Goal: Task Accomplishment & Management: Manage account settings

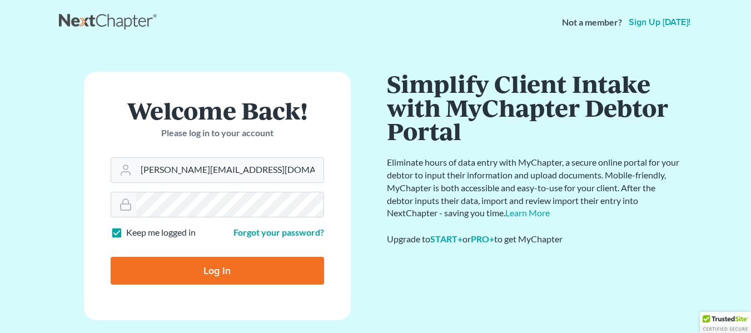
click at [32, 267] on main "Welcome Back! Please log in to your account Email Address [PERSON_NAME][EMAIL_A…" at bounding box center [375, 311] width 751 height 534
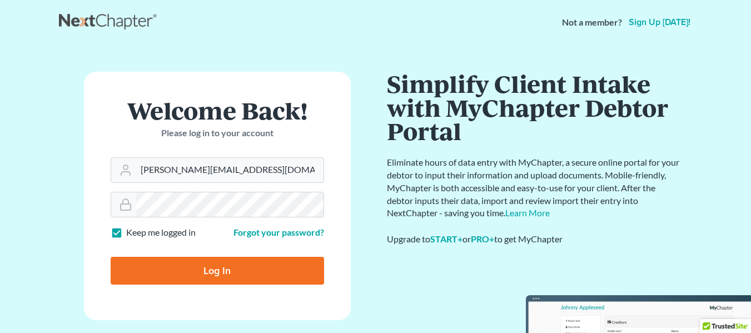
click at [130, 260] on input "Log In" at bounding box center [217, 271] width 213 height 28
type input "Thinking..."
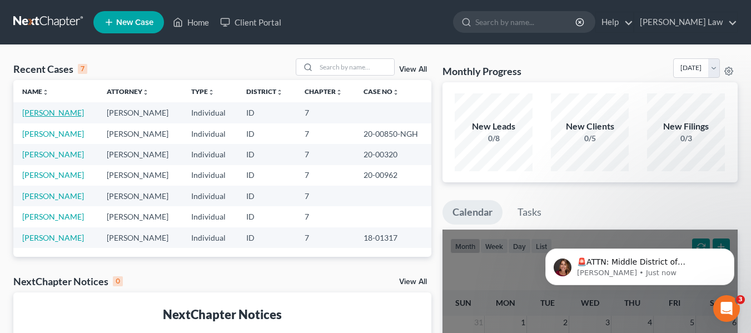
click at [56, 113] on link "[PERSON_NAME]" at bounding box center [53, 112] width 62 height 9
select select "0"
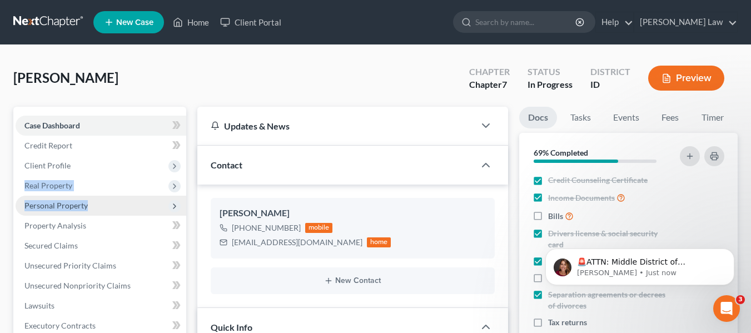
drag, startPoint x: 139, startPoint y: 168, endPoint x: 101, endPoint y: 207, distance: 54.6
click at [101, 207] on ul "Case Dashboard Payments Invoices Payments Payments Credit Report Client Profile" at bounding box center [101, 296] width 171 height 360
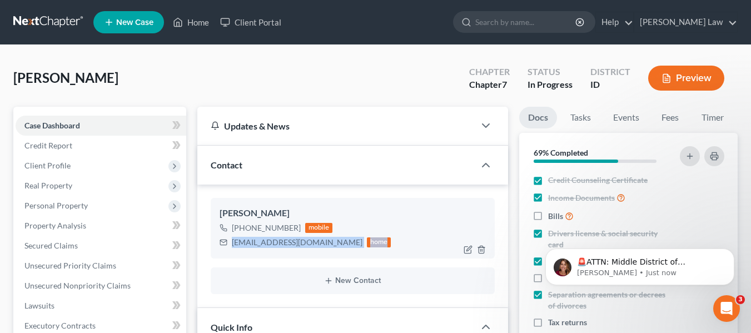
drag, startPoint x: 462, startPoint y: 238, endPoint x: 404, endPoint y: 235, distance: 57.9
click at [404, 235] on div "[PHONE_NUMBER] mobile [EMAIL_ADDRESS][DOMAIN_NAME] home" at bounding box center [353, 235] width 266 height 29
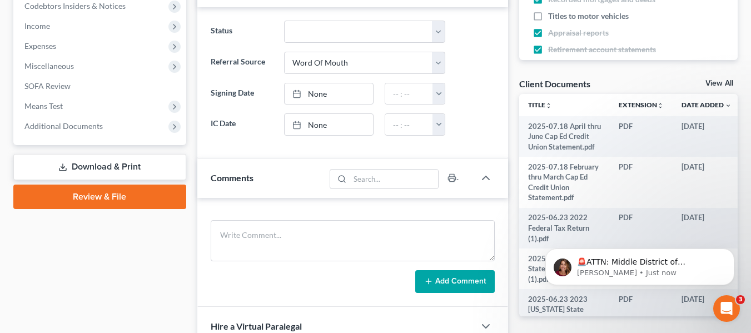
scroll to position [347, 0]
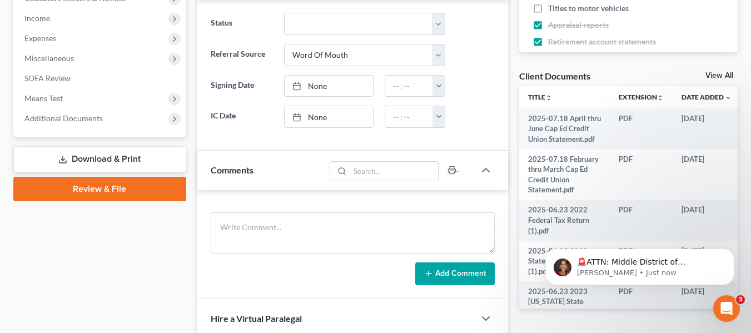
click at [77, 162] on link "Download & Print" at bounding box center [99, 159] width 173 height 26
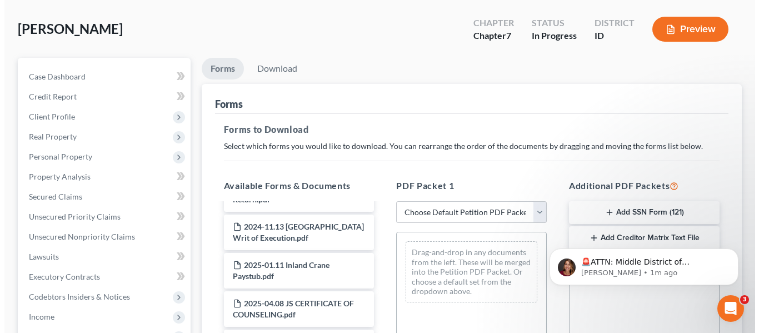
scroll to position [188, 0]
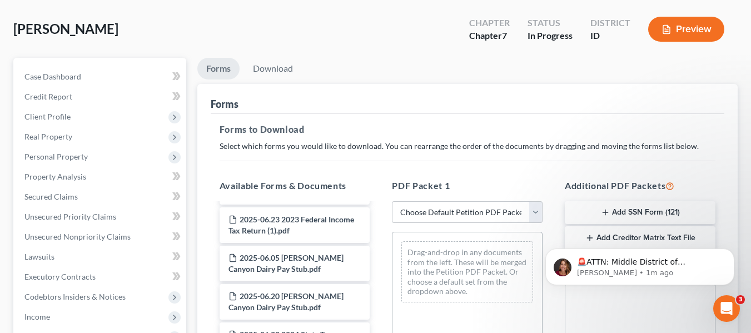
click at [698, 28] on button "Preview" at bounding box center [686, 29] width 76 height 25
drag, startPoint x: 752, startPoint y: 96, endPoint x: 742, endPoint y: 158, distance: 63.5
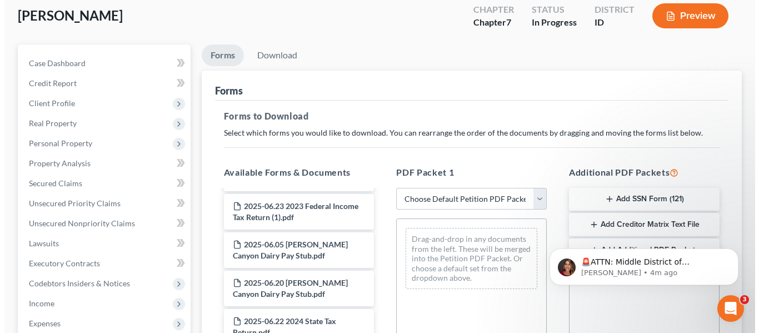
scroll to position [63, 0]
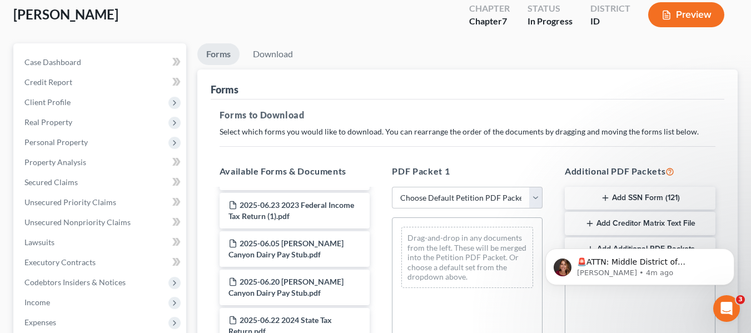
click at [690, 16] on button "Preview" at bounding box center [686, 14] width 76 height 25
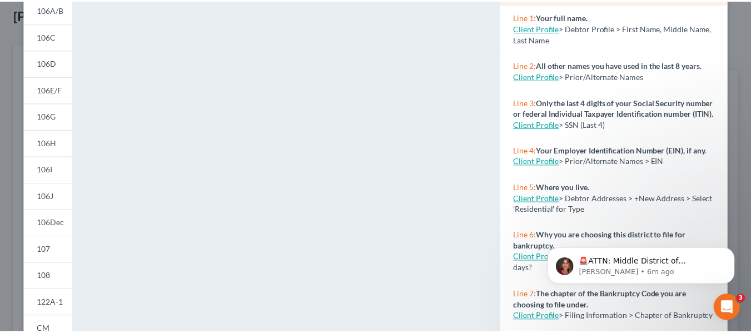
scroll to position [0, 0]
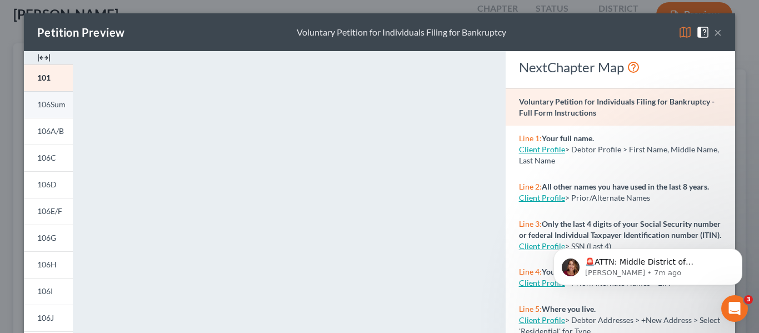
click at [48, 105] on span "106Sum" at bounding box center [51, 104] width 28 height 9
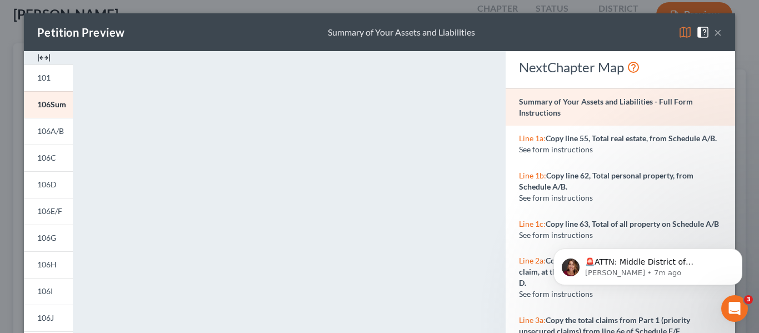
click at [714, 32] on button "×" at bounding box center [718, 32] width 8 height 13
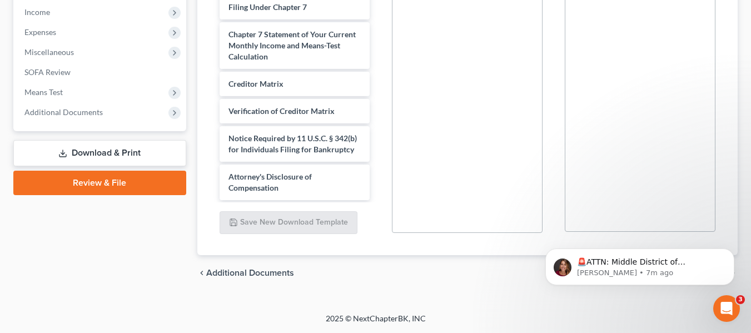
scroll to position [864, 0]
click at [105, 179] on link "Review & File" at bounding box center [99, 183] width 173 height 24
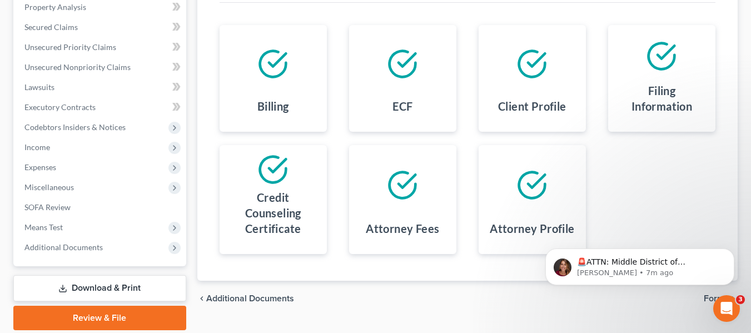
scroll to position [258, 0]
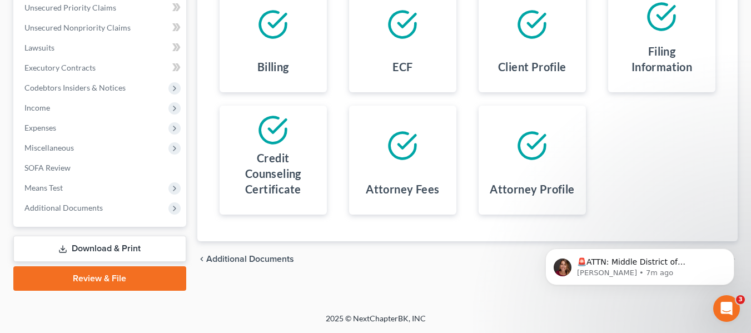
click at [105, 242] on link "Download & Print" at bounding box center [99, 249] width 173 height 26
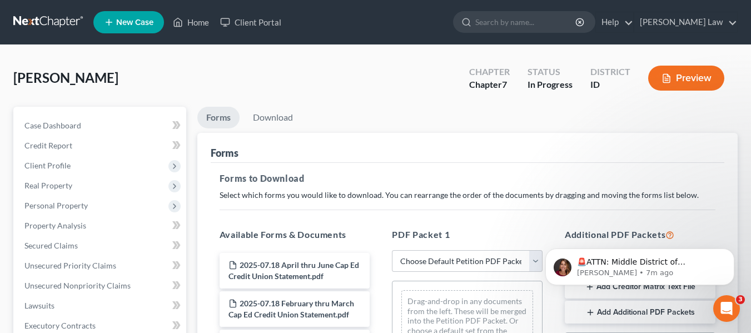
click at [682, 82] on button "Preview" at bounding box center [686, 78] width 76 height 25
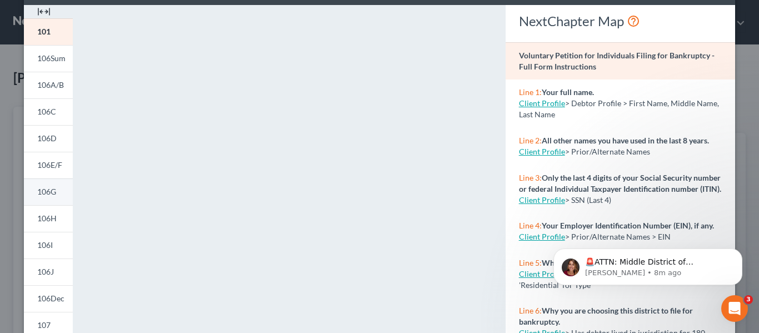
scroll to position [294, 0]
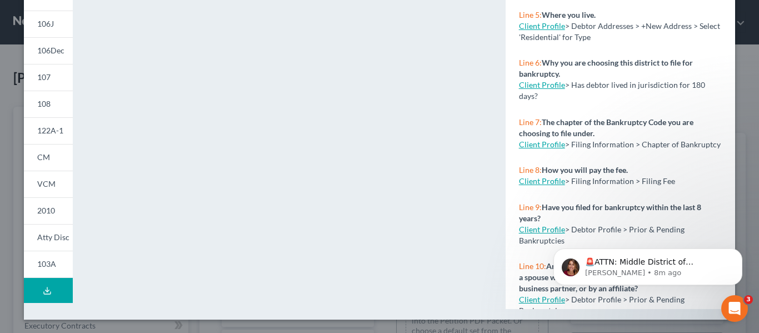
click at [43, 290] on icon at bounding box center [47, 290] width 9 height 9
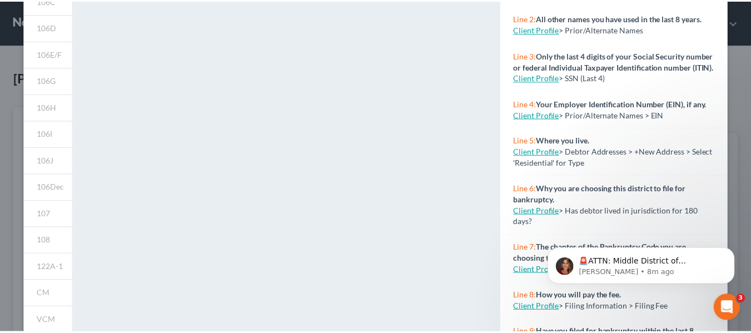
scroll to position [0, 0]
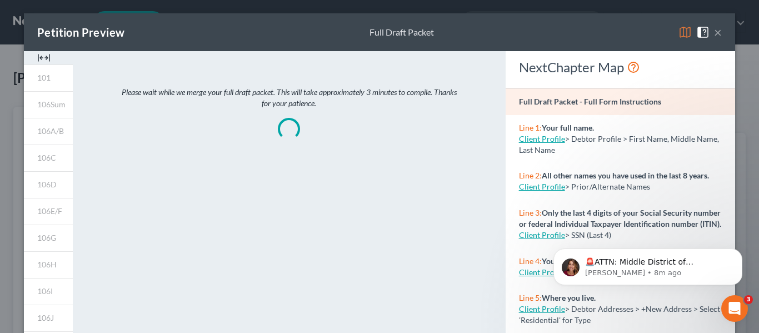
click at [715, 33] on button "×" at bounding box center [718, 32] width 8 height 13
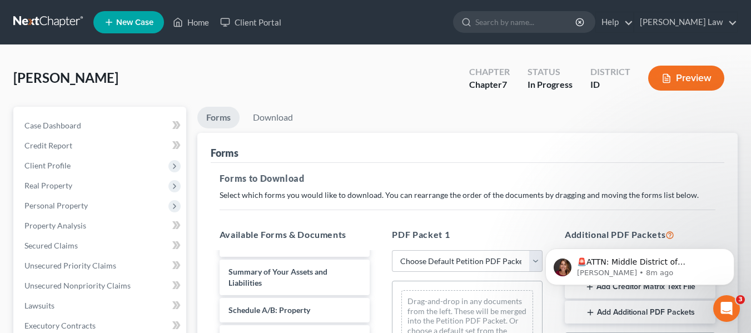
click at [677, 77] on button "Preview" at bounding box center [686, 78] width 76 height 25
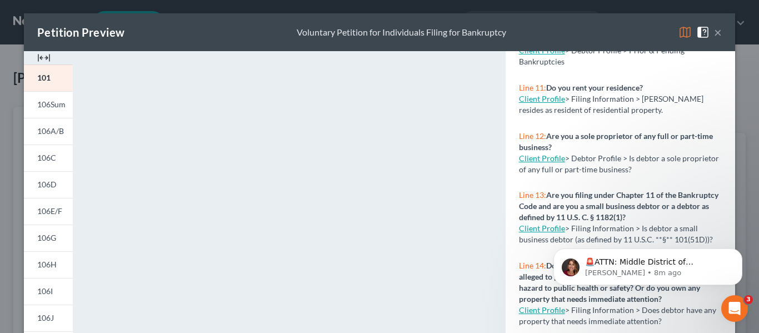
scroll to position [488, 0]
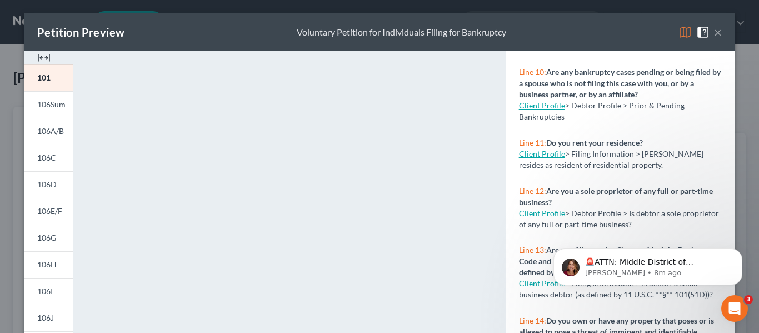
drag, startPoint x: 732, startPoint y: 84, endPoint x: 13, endPoint y: 2, distance: 723.6
click at [46, 263] on span "106H" at bounding box center [46, 264] width 19 height 9
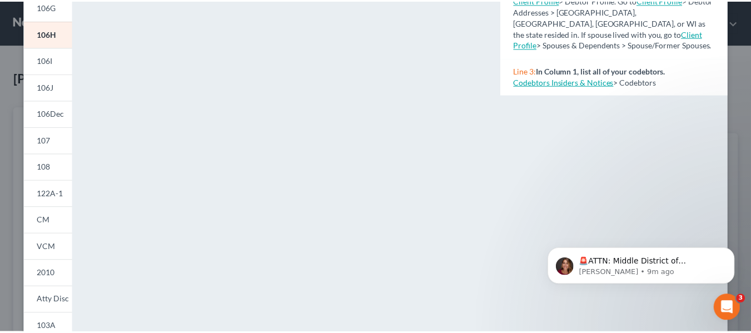
scroll to position [0, 0]
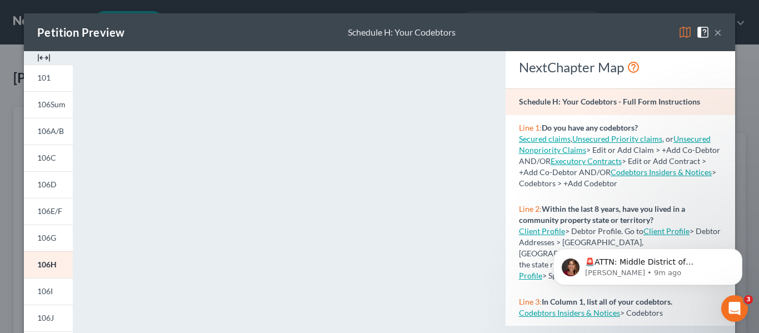
click at [715, 30] on button "×" at bounding box center [718, 32] width 8 height 13
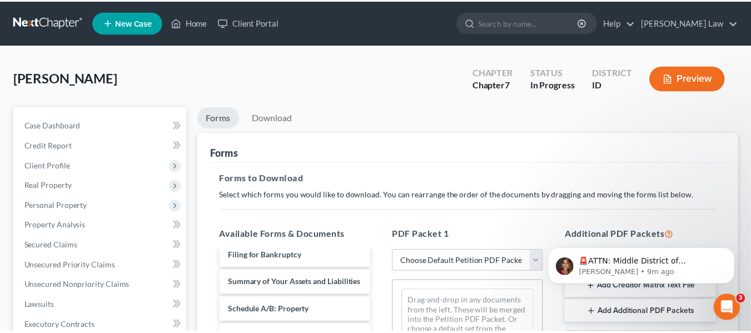
scroll to position [530, 0]
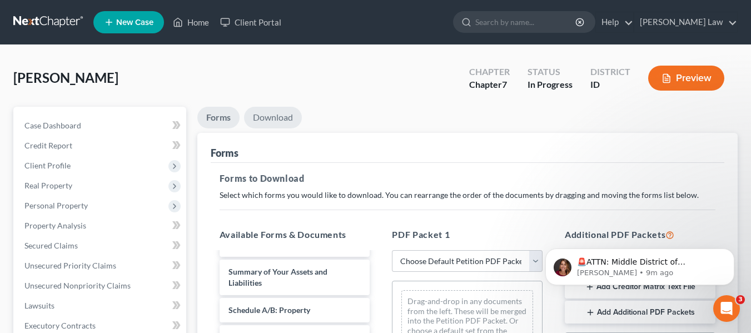
click at [271, 116] on link "Download" at bounding box center [273, 118] width 58 height 22
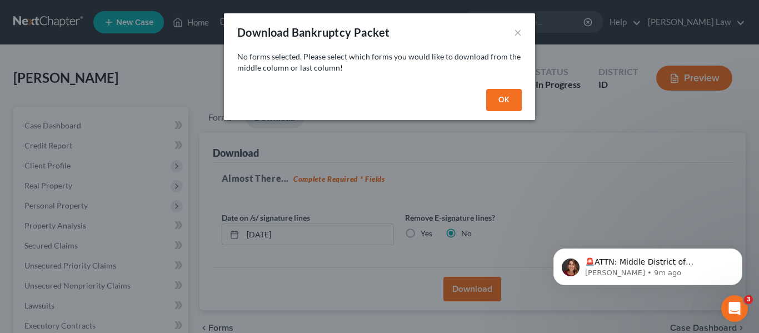
click at [511, 99] on button "OK" at bounding box center [504, 100] width 36 height 22
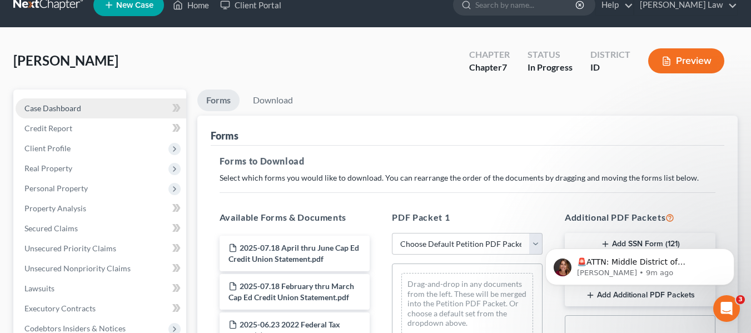
scroll to position [0, 0]
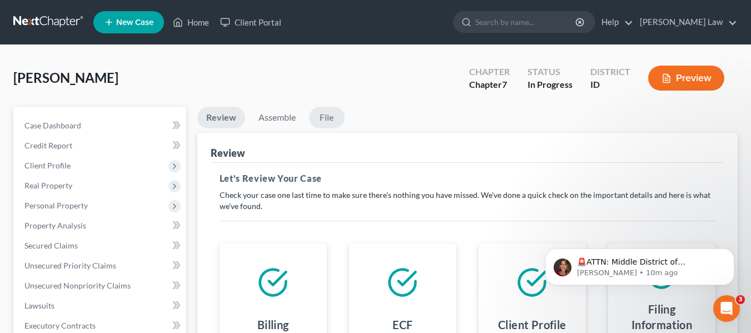
click at [330, 116] on link "File" at bounding box center [327, 118] width 36 height 22
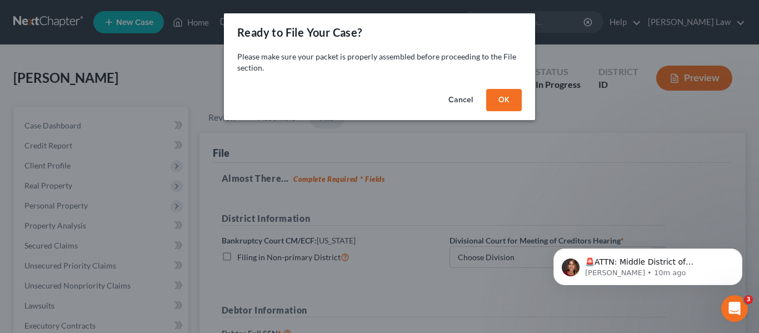
click at [467, 97] on button "Cancel" at bounding box center [461, 100] width 42 height 22
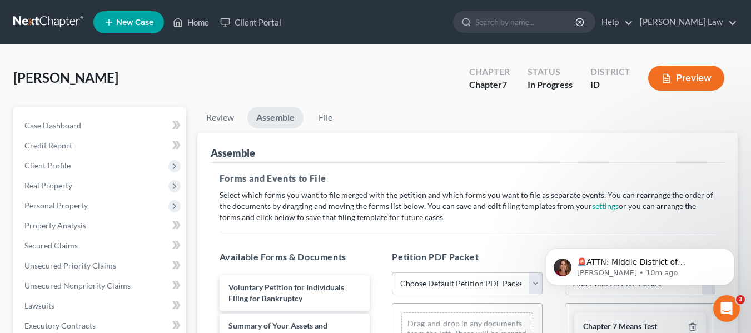
click at [690, 79] on button "Preview" at bounding box center [686, 78] width 76 height 25
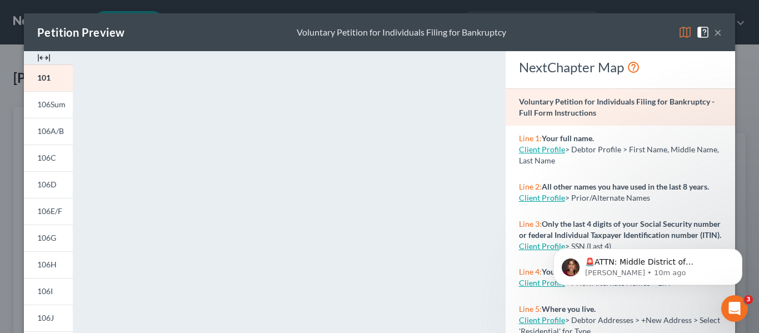
click at [717, 34] on button "×" at bounding box center [718, 32] width 8 height 13
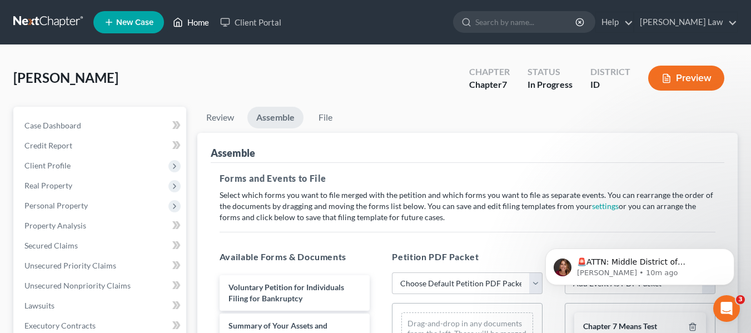
click at [201, 22] on link "Home" at bounding box center [190, 22] width 47 height 20
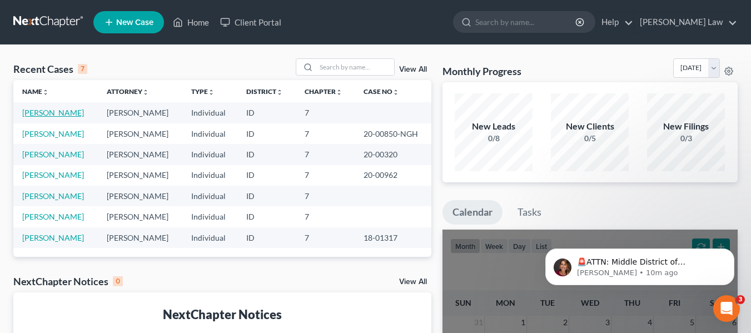
click at [43, 111] on link "[PERSON_NAME]" at bounding box center [53, 112] width 62 height 9
select select "0"
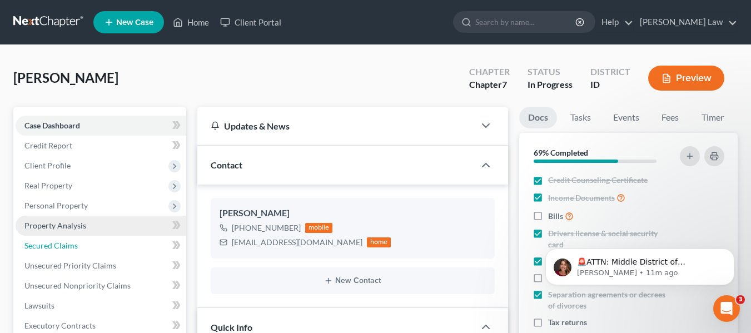
drag, startPoint x: 58, startPoint y: 242, endPoint x: 151, endPoint y: 232, distance: 92.8
click at [58, 242] on span "Secured Claims" at bounding box center [50, 245] width 53 height 9
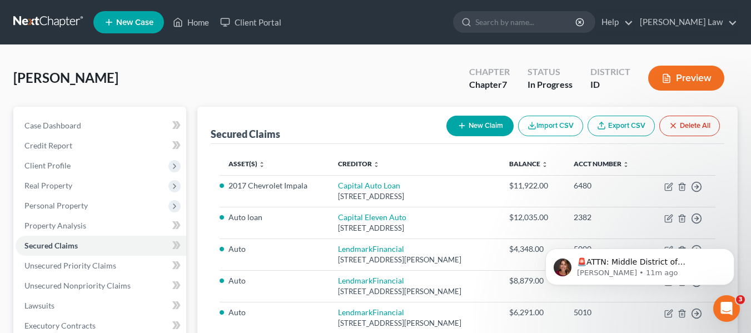
click at [674, 78] on button "Preview" at bounding box center [686, 78] width 76 height 25
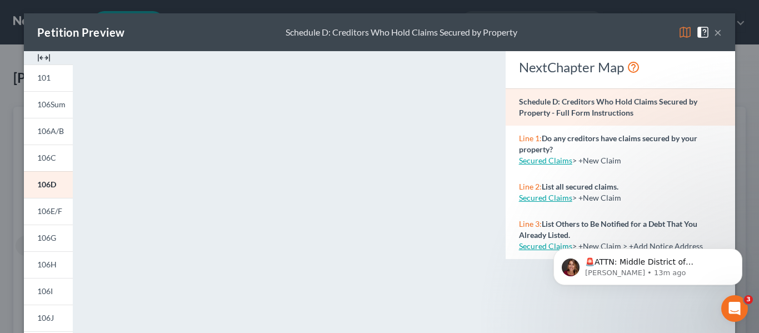
click at [714, 32] on button "×" at bounding box center [718, 32] width 8 height 13
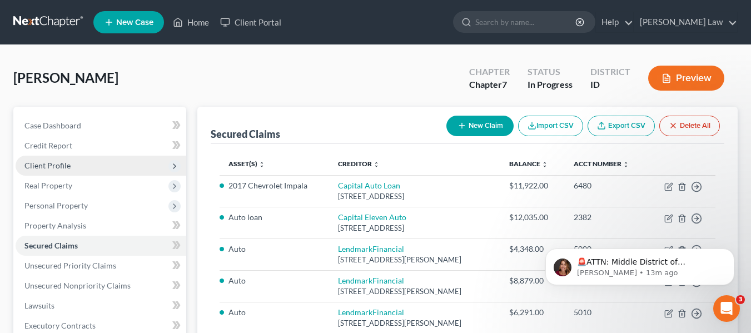
click at [63, 166] on span "Client Profile" at bounding box center [47, 165] width 46 height 9
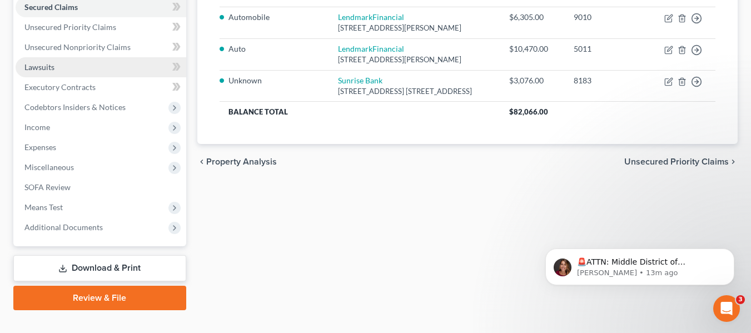
scroll to position [378, 0]
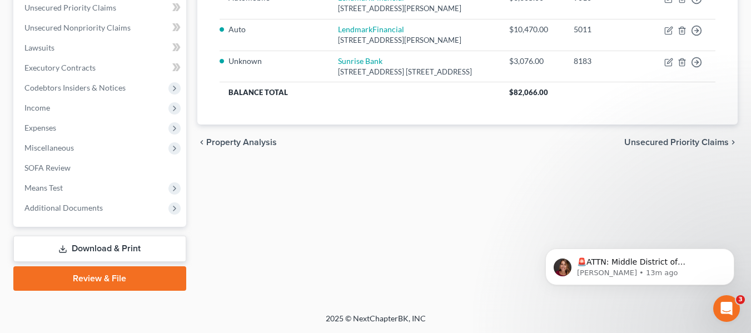
click at [106, 278] on link "Review & File" at bounding box center [99, 278] width 173 height 24
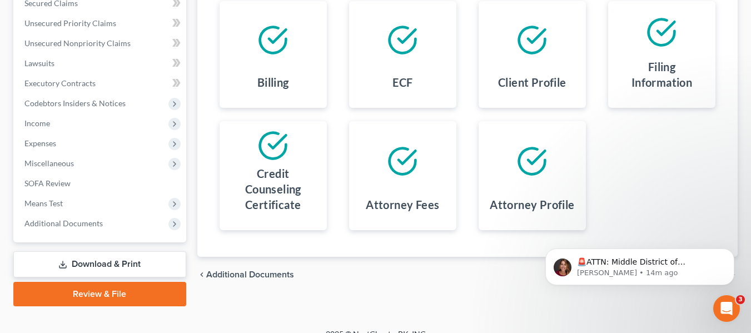
scroll to position [258, 0]
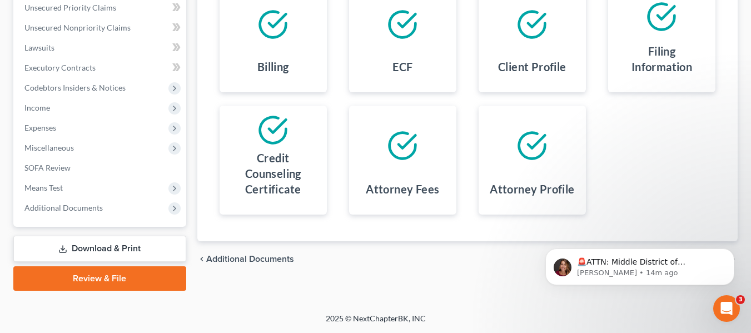
drag, startPoint x: 110, startPoint y: 250, endPoint x: 157, endPoint y: 244, distance: 47.6
click at [110, 250] on link "Download & Print" at bounding box center [99, 249] width 173 height 26
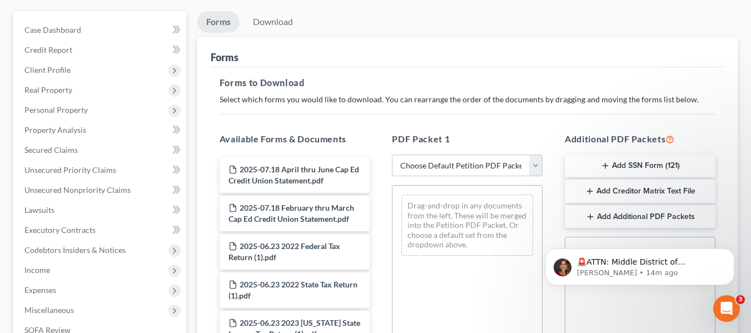
scroll to position [111, 0]
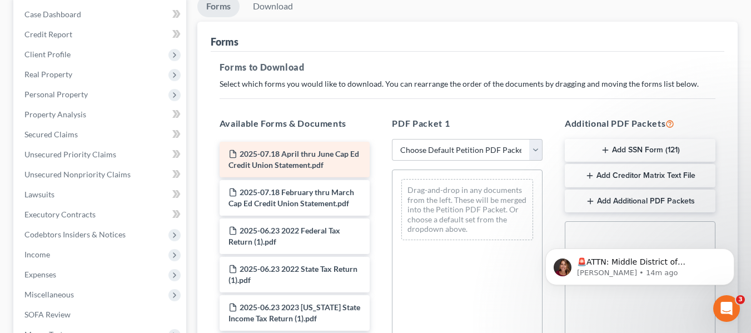
click at [299, 157] on span "2025-07.18 April thru June Cap Ed Credit Union Statement.pdf" at bounding box center [293, 159] width 131 height 21
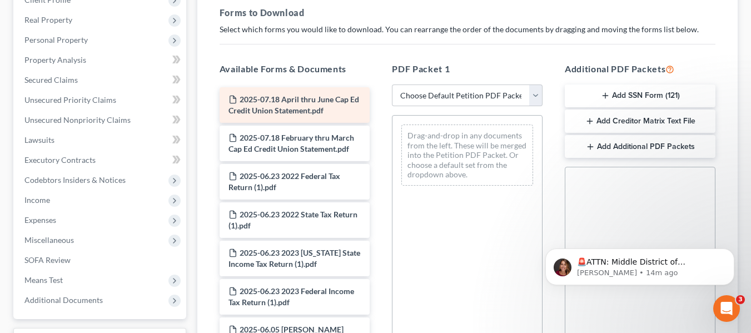
scroll to position [167, 0]
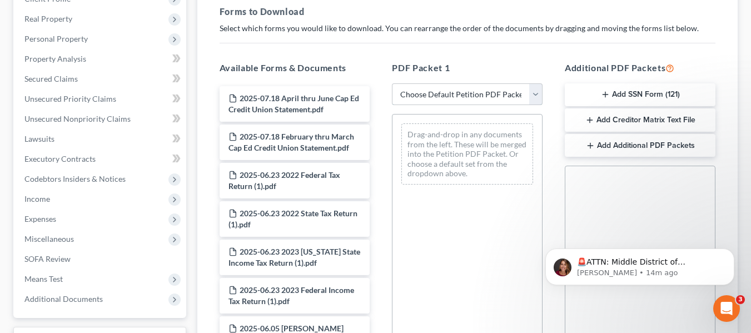
click at [535, 93] on select "Choose Default Petition PDF Packet Complete Bankruptcy Petition (all forms and …" at bounding box center [467, 94] width 151 height 22
click at [392, 83] on select "Choose Default Petition PDF Packet Complete Bankruptcy Petition (all forms and …" at bounding box center [467, 94] width 151 height 22
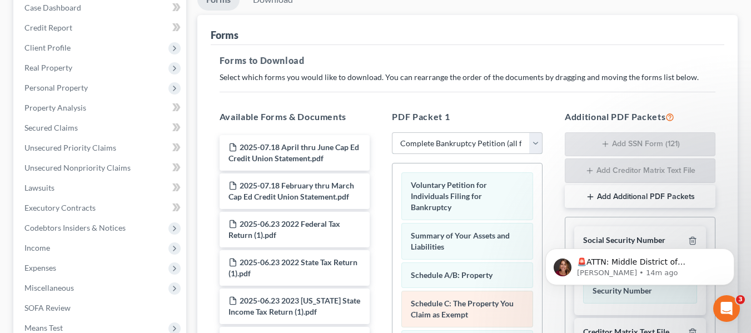
scroll to position [77, 0]
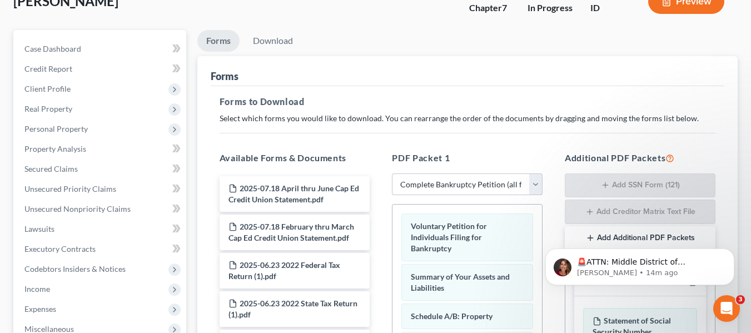
click at [537, 182] on select "Choose Default Petition PDF Packet Complete Bankruptcy Petition (all forms and …" at bounding box center [467, 184] width 151 height 22
select select "3"
click at [392, 173] on select "Choose Default Petition PDF Packet Complete Bankruptcy Petition (all forms and …" at bounding box center [467, 184] width 151 height 22
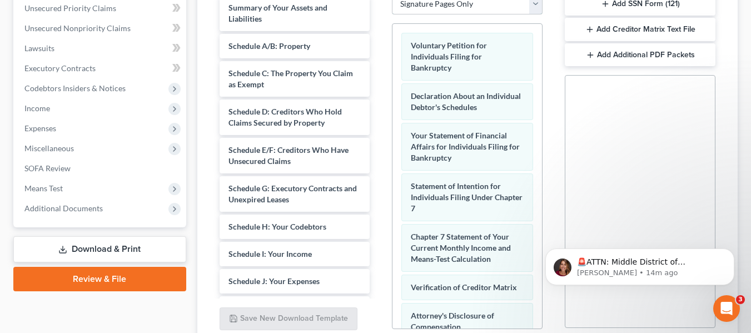
scroll to position [299, 0]
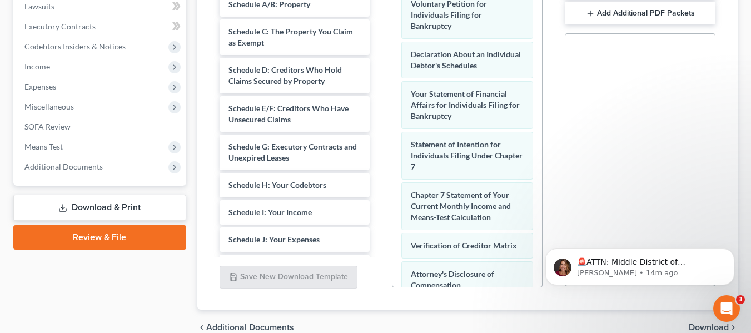
click at [115, 210] on link "Download & Print" at bounding box center [99, 208] width 173 height 26
click at [84, 206] on link "Download & Print" at bounding box center [99, 208] width 173 height 26
click at [89, 236] on link "Review & File" at bounding box center [99, 237] width 173 height 24
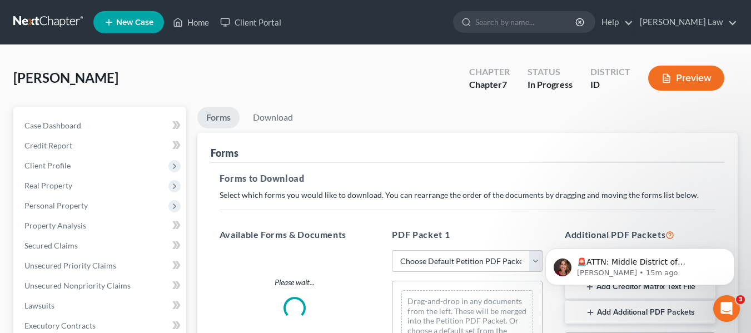
scroll to position [299, 0]
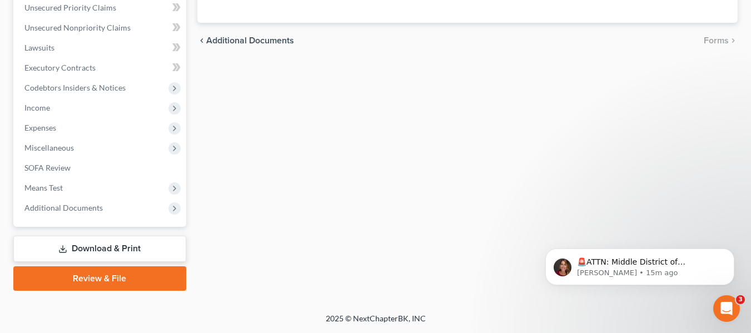
scroll to position [258, 0]
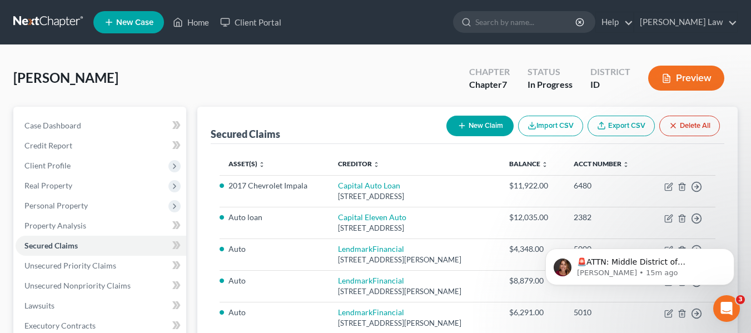
click at [678, 72] on button "Preview" at bounding box center [686, 78] width 76 height 25
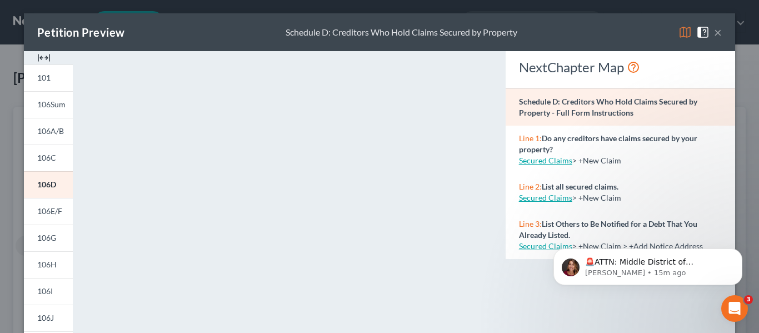
click at [714, 33] on button "×" at bounding box center [718, 32] width 8 height 13
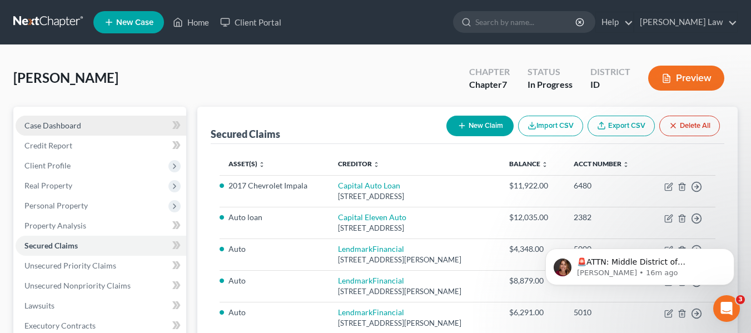
click at [43, 122] on span "Case Dashboard" at bounding box center [52, 125] width 57 height 9
select select "0"
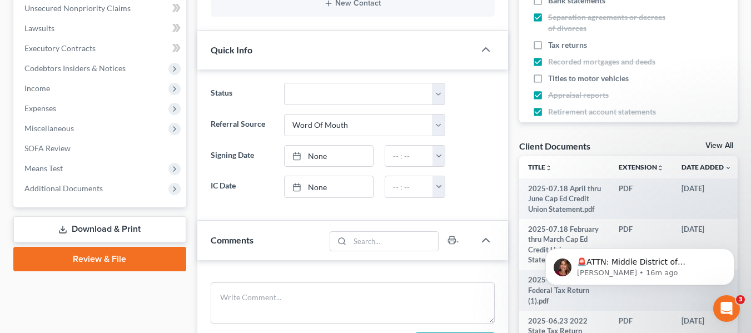
scroll to position [278, 0]
click at [105, 256] on link "Review & File" at bounding box center [99, 258] width 173 height 24
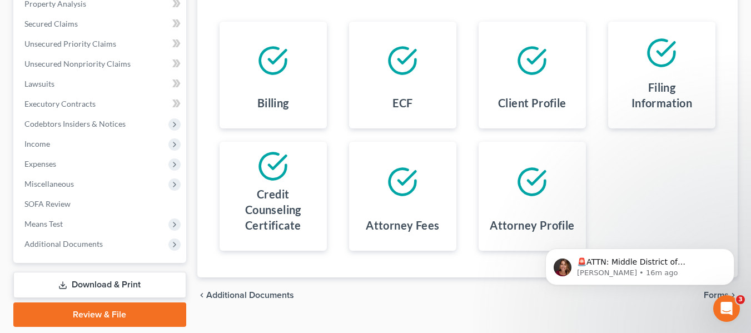
scroll to position [258, 0]
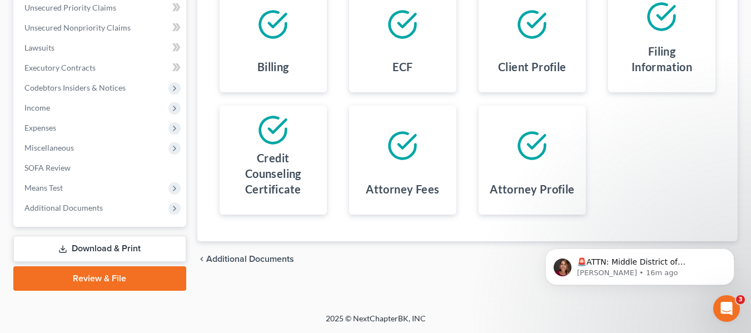
click at [110, 245] on link "Download & Print" at bounding box center [99, 249] width 173 height 26
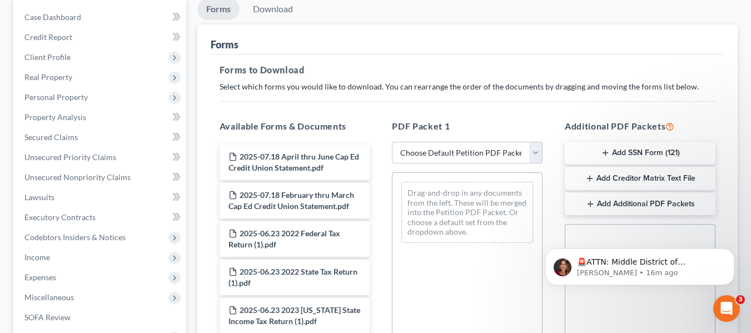
scroll to position [111, 0]
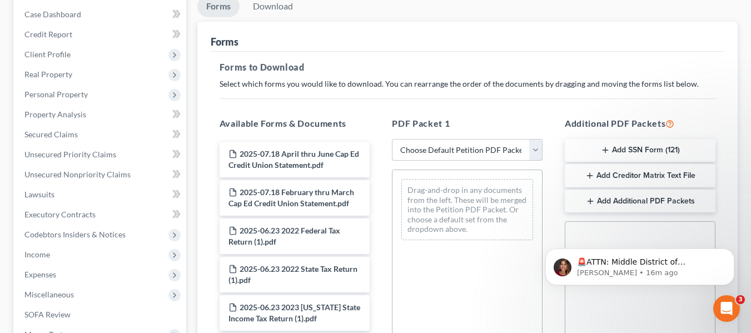
click at [534, 148] on select "Choose Default Petition PDF Packet Complete Bankruptcy Petition (all forms and …" at bounding box center [467, 150] width 151 height 22
select select "3"
click at [392, 139] on select "Choose Default Petition PDF Packet Complete Bankruptcy Petition (all forms and …" at bounding box center [467, 150] width 151 height 22
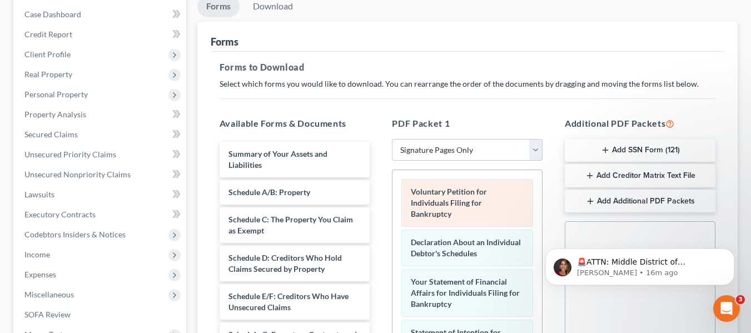
click at [449, 201] on span "Voluntary Petition for Individuals Filing for Bankruptcy" at bounding box center [449, 203] width 76 height 32
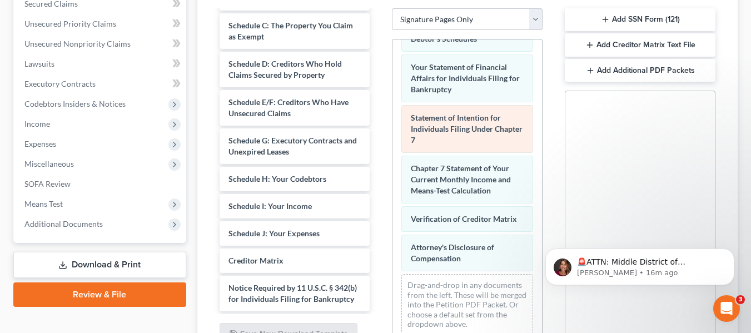
scroll to position [354, 0]
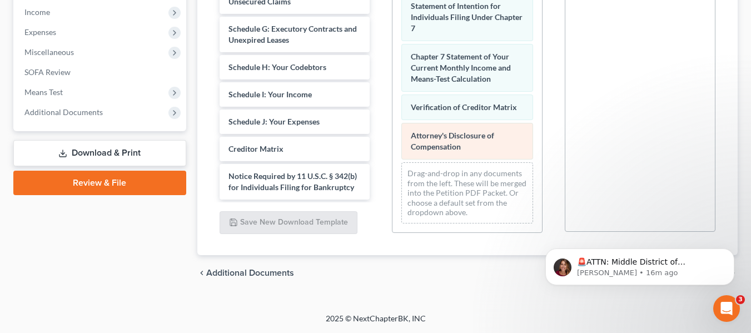
click at [446, 141] on div "Attorney's Disclosure of Compensation" at bounding box center [467, 141] width 132 height 37
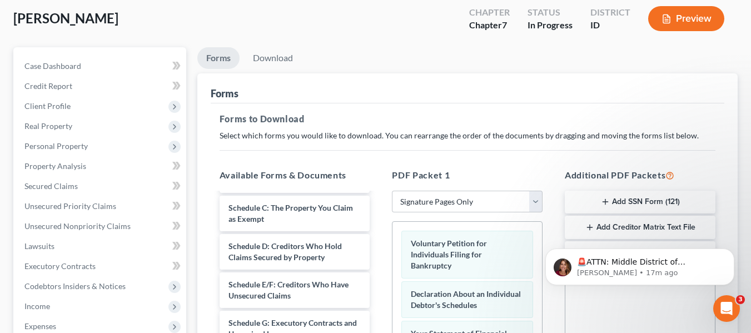
scroll to position [20, 0]
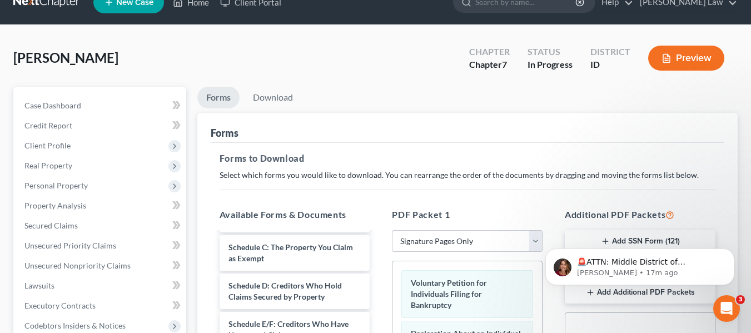
click at [674, 57] on button "Preview" at bounding box center [686, 58] width 76 height 25
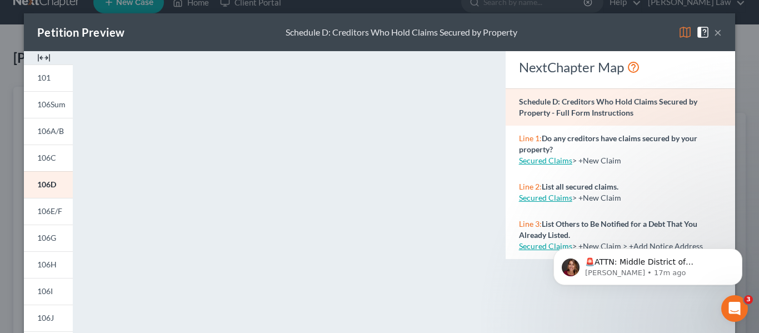
drag, startPoint x: 715, startPoint y: 32, endPoint x: 710, endPoint y: 34, distance: 5.7
click at [715, 32] on button "×" at bounding box center [718, 32] width 8 height 13
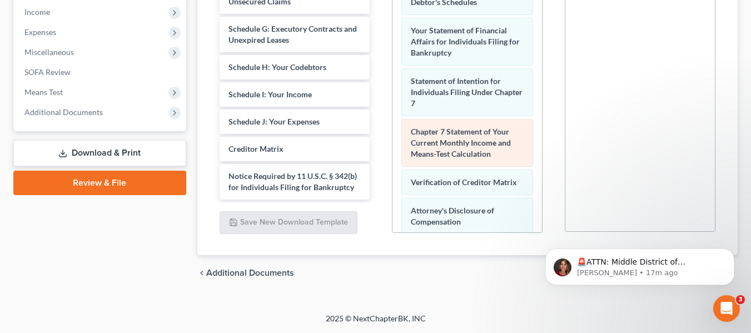
scroll to position [0, 0]
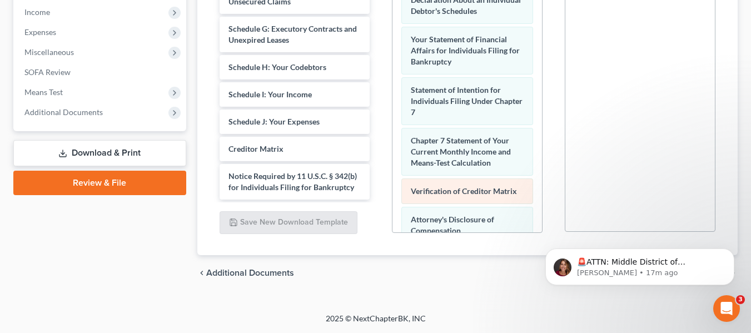
click at [440, 193] on span "Verification of Creditor Matrix" at bounding box center [464, 190] width 106 height 9
click at [103, 177] on link "Review & File" at bounding box center [99, 183] width 173 height 24
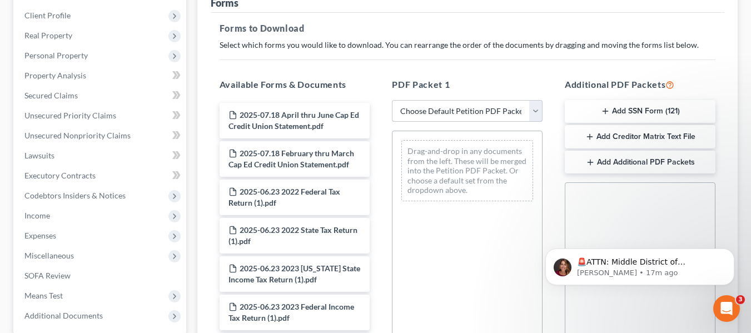
scroll to position [131, 0]
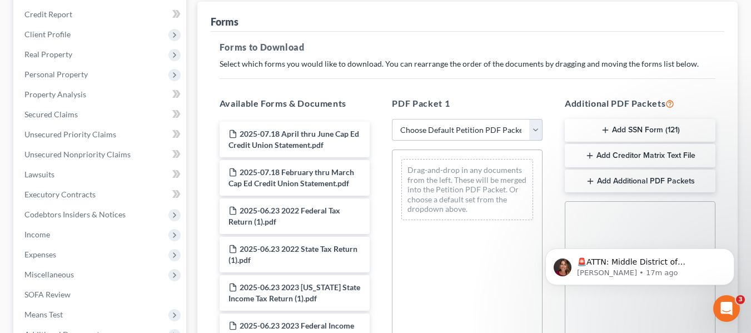
click at [533, 126] on select "Choose Default Petition PDF Packet Complete Bankruptcy Petition (all forms and …" at bounding box center [467, 130] width 151 height 22
select select "3"
click at [392, 119] on select "Choose Default Petition PDF Packet Complete Bankruptcy Petition (all forms and …" at bounding box center [467, 130] width 151 height 22
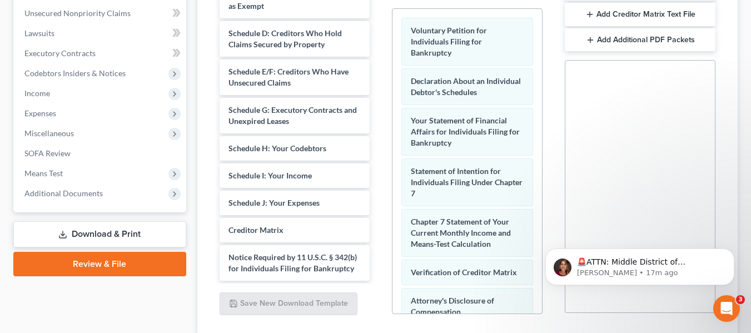
scroll to position [354, 0]
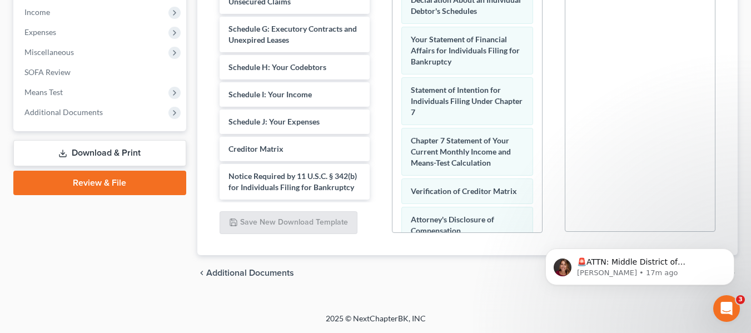
click at [80, 150] on link "Download & Print" at bounding box center [99, 153] width 173 height 26
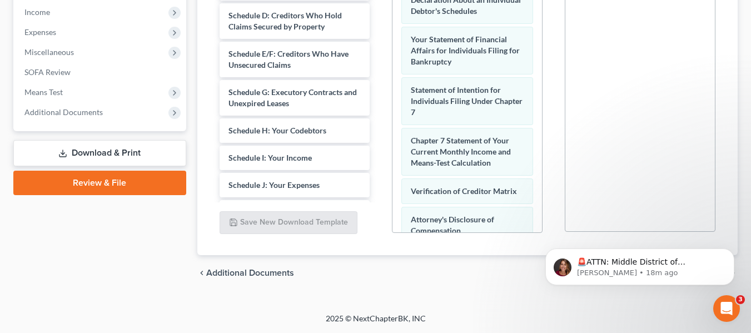
click at [93, 149] on link "Download & Print" at bounding box center [99, 153] width 173 height 26
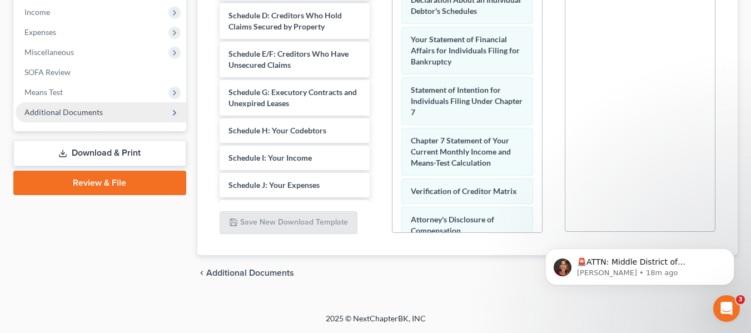
click at [170, 110] on icon at bounding box center [174, 112] width 9 height 9
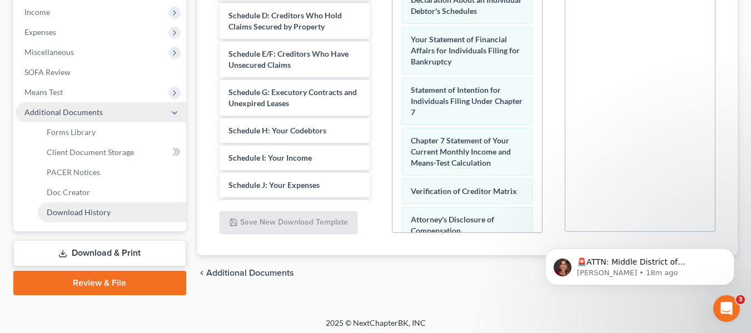
click at [63, 212] on span "Download History" at bounding box center [79, 211] width 64 height 9
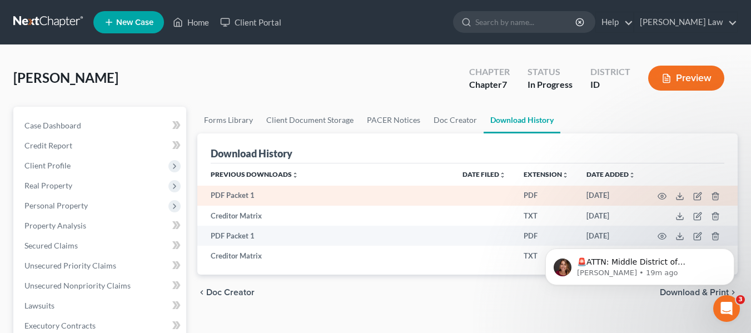
click at [295, 194] on td "PDF Packet 1" at bounding box center [325, 196] width 256 height 20
click at [681, 196] on icon at bounding box center [679, 196] width 9 height 9
